Goal: Information Seeking & Learning: Learn about a topic

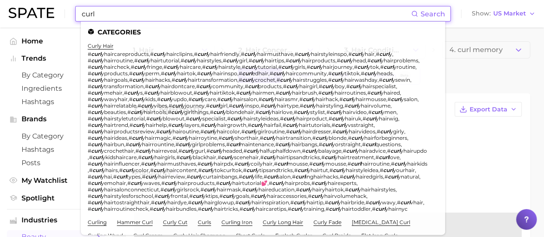
scroll to position [86, 0]
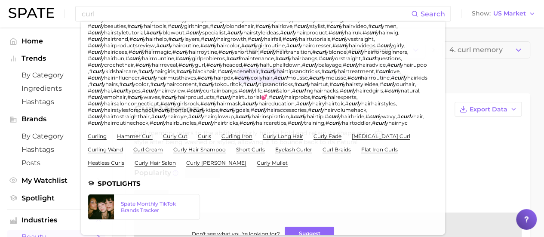
click at [52, 13] on img at bounding box center [32, 13] width 46 height 10
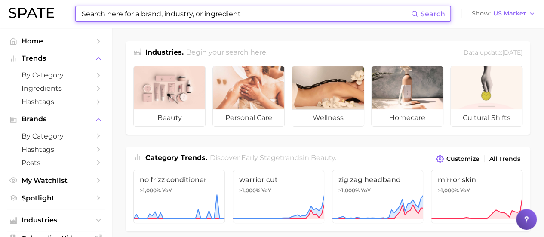
click at [110, 15] on input at bounding box center [246, 13] width 330 height 15
click at [113, 15] on input at bounding box center [246, 13] width 330 height 15
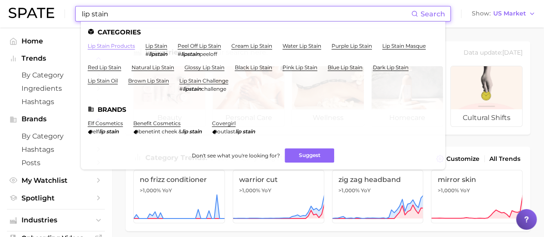
type input "lip stain"
click at [126, 44] on link "lip stain products" at bounding box center [111, 46] width 47 height 6
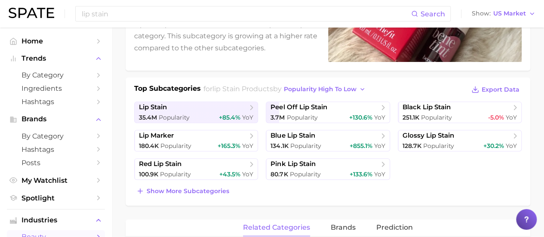
scroll to position [172, 0]
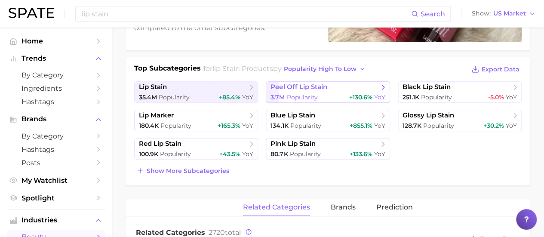
click at [328, 89] on span "peel off lip stain" at bounding box center [324, 87] width 108 height 9
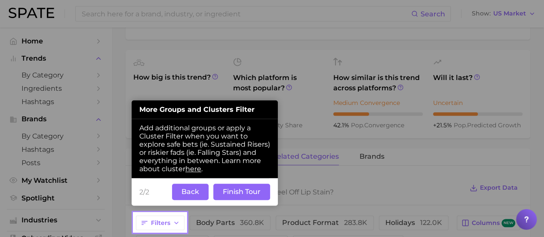
scroll to position [291, 0]
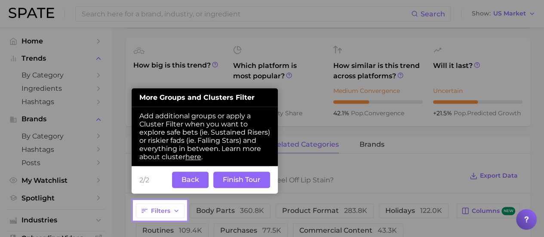
click at [239, 182] on button "Finish Tour" at bounding box center [241, 179] width 57 height 16
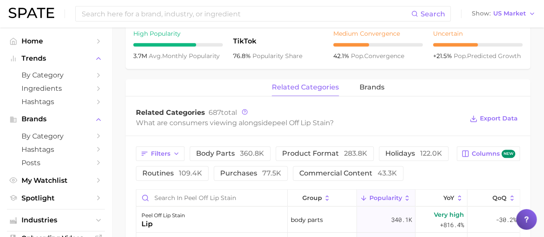
scroll to position [333, 0]
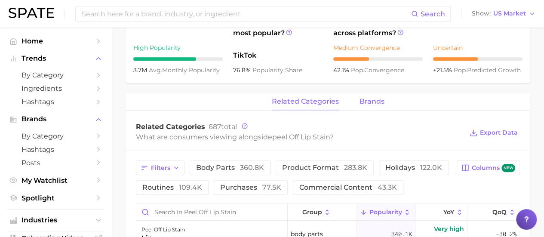
click at [370, 105] on button "brands" at bounding box center [371, 101] width 25 height 17
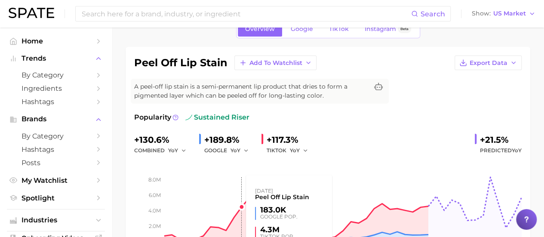
scroll to position [33, 0]
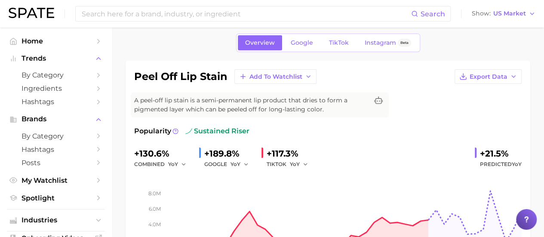
click at [43, 15] on img at bounding box center [32, 13] width 46 height 10
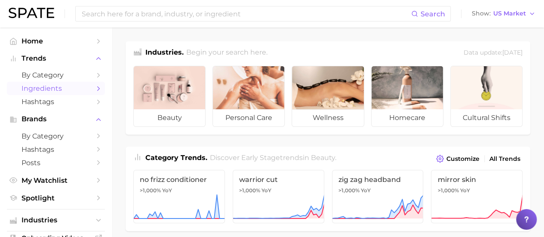
click at [95, 90] on icon "Sidebar" at bounding box center [99, 89] width 8 height 8
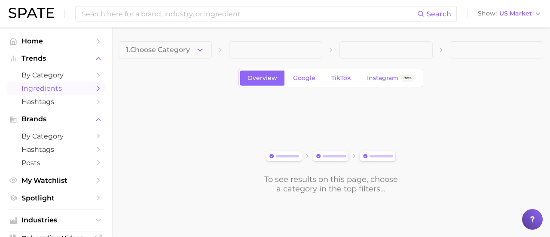
click at [193, 51] on button "1. Choose Category" at bounding box center [165, 49] width 93 height 17
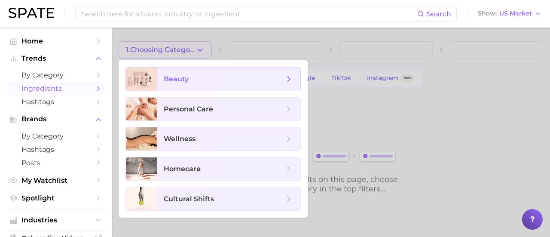
click at [199, 84] on span "beauty" at bounding box center [229, 78] width 144 height 23
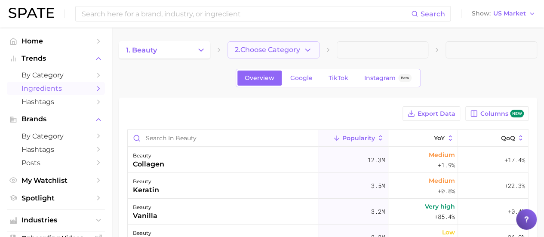
click at [296, 49] on span "2. Choose Category" at bounding box center [267, 50] width 65 height 8
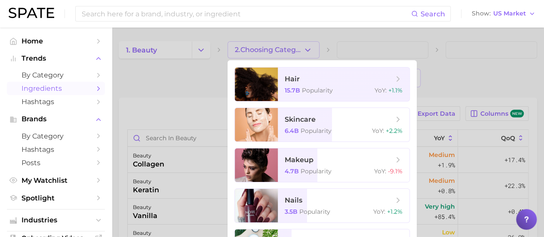
click at [174, 85] on div at bounding box center [272, 118] width 544 height 237
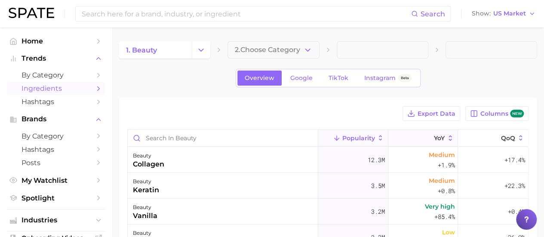
click at [425, 138] on icon at bounding box center [429, 138] width 8 height 8
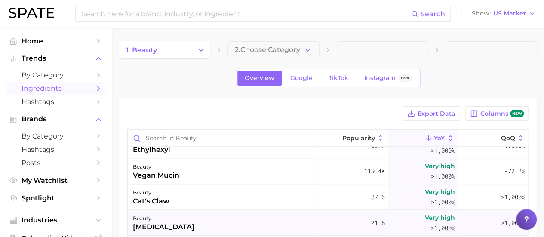
scroll to position [473, 0]
